Goal: Task Accomplishment & Management: Complete application form

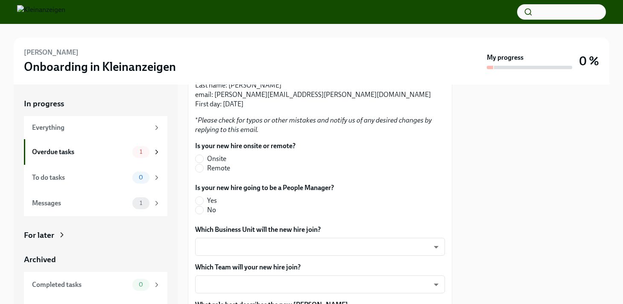
scroll to position [218, 0]
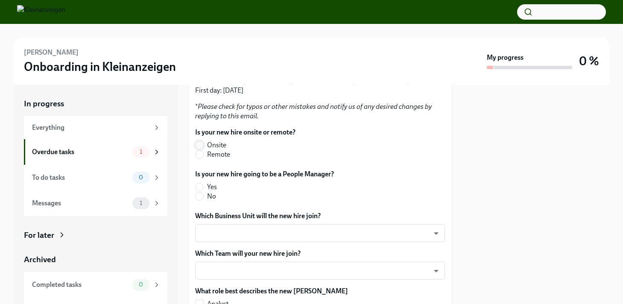
click at [200, 149] on input "Onsite" at bounding box center [200, 145] width 8 height 8
radio input "true"
click at [201, 200] on input "No" at bounding box center [200, 197] width 8 height 8
radio input "true"
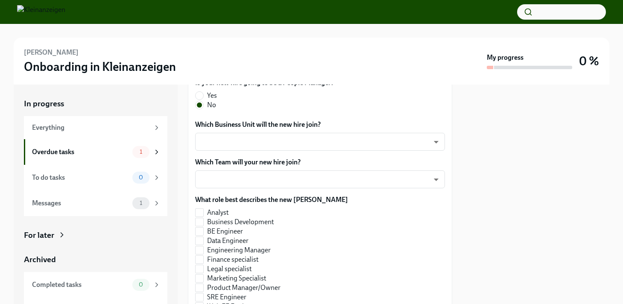
scroll to position [310, 0]
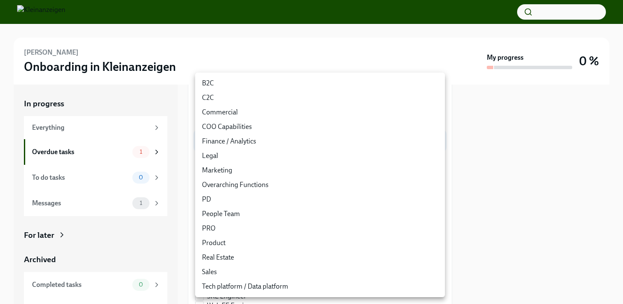
click at [433, 146] on body "[PERSON_NAME] Onboarding in Kleinanzeigen My progress 0 % In progress Everythin…" at bounding box center [311, 152] width 623 height 304
click at [228, 169] on li "Marketing" at bounding box center [320, 170] width 250 height 15
type input "qbncUVGOY"
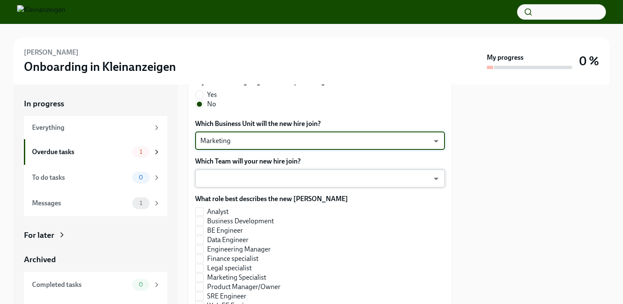
click at [242, 186] on body "[PERSON_NAME] Onboarding in Kleinanzeigen My progress 0 % In progress Everythin…" at bounding box center [311, 152] width 623 height 304
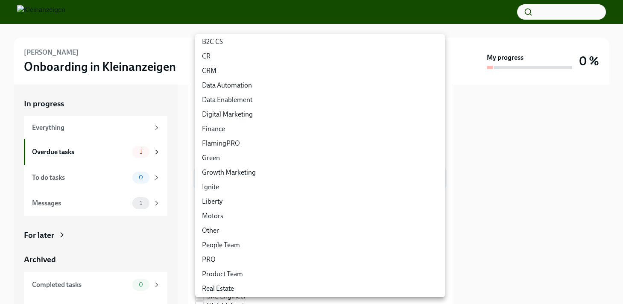
scroll to position [92, 0]
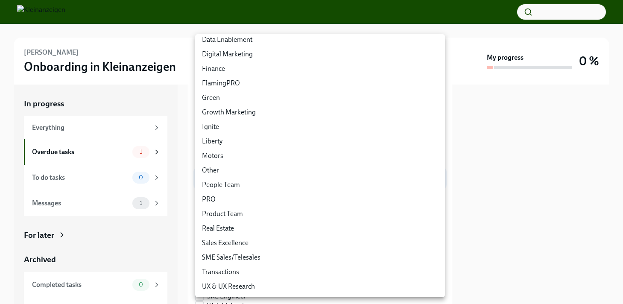
click at [238, 54] on li "Digital Marketing" at bounding box center [320, 54] width 250 height 15
type input "_ELDalsxV"
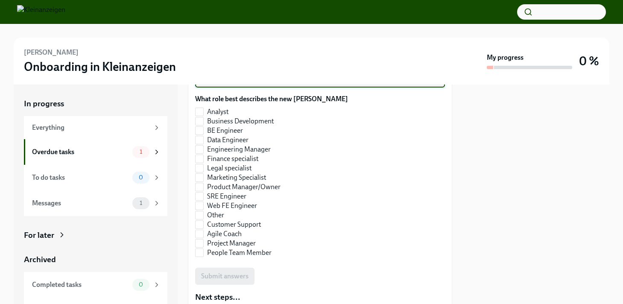
scroll to position [412, 0]
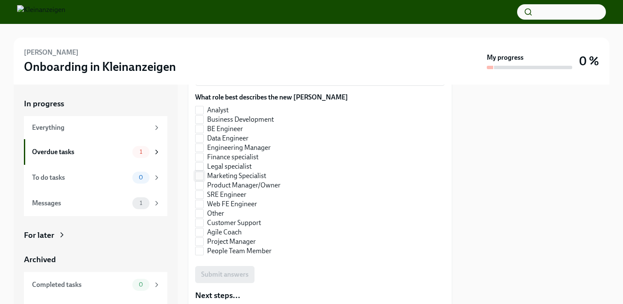
click at [200, 180] on input "Marketing Specialist" at bounding box center [200, 176] width 8 height 8
checkbox input "true"
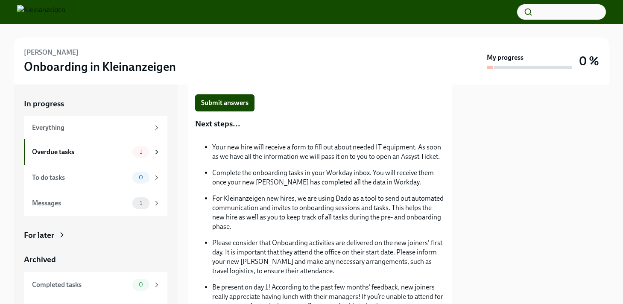
scroll to position [580, 0]
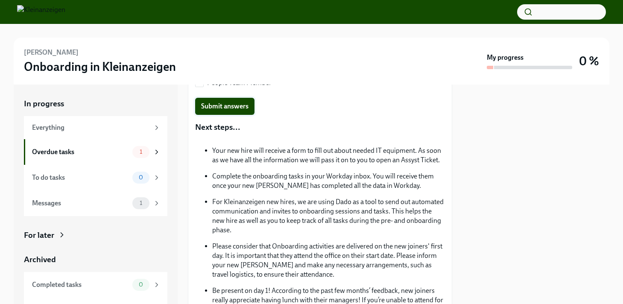
click at [218, 111] on span "Submit answers" at bounding box center [224, 106] width 47 height 9
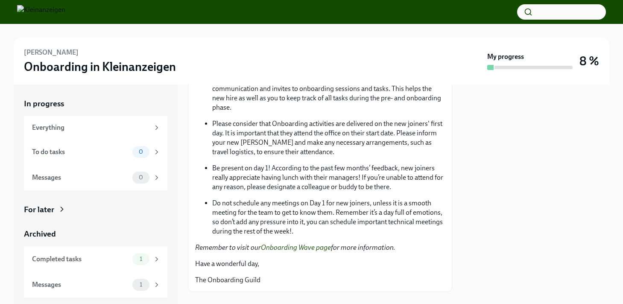
scroll to position [725, 0]
